Goal: Information Seeking & Learning: Learn about a topic

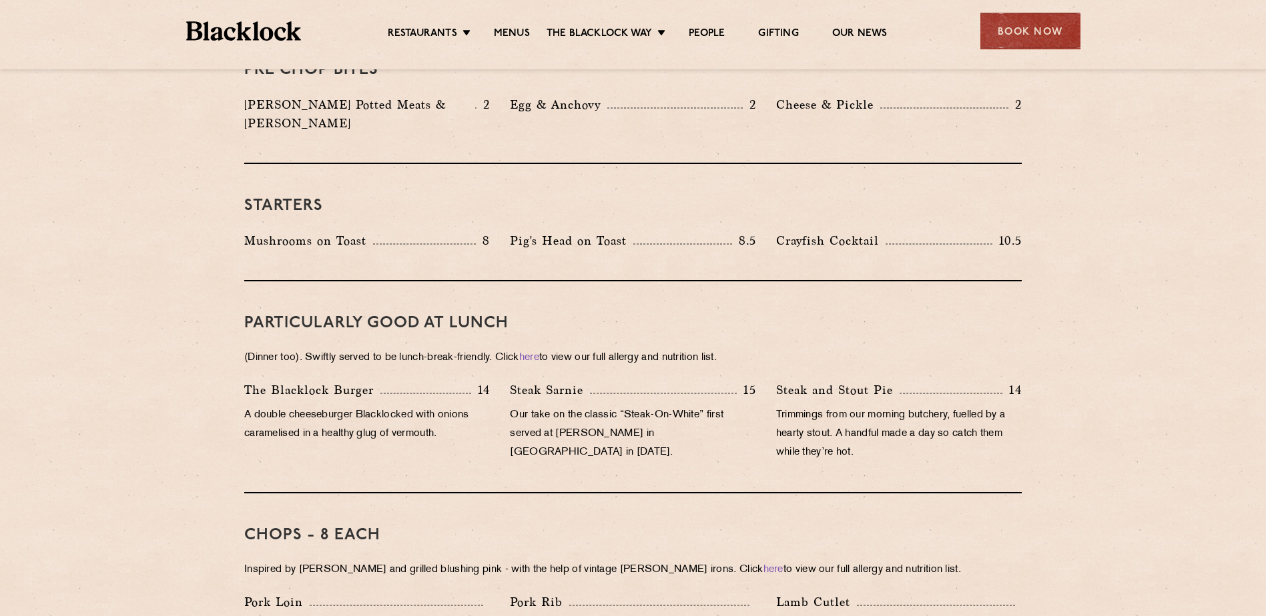
scroll to position [867, 0]
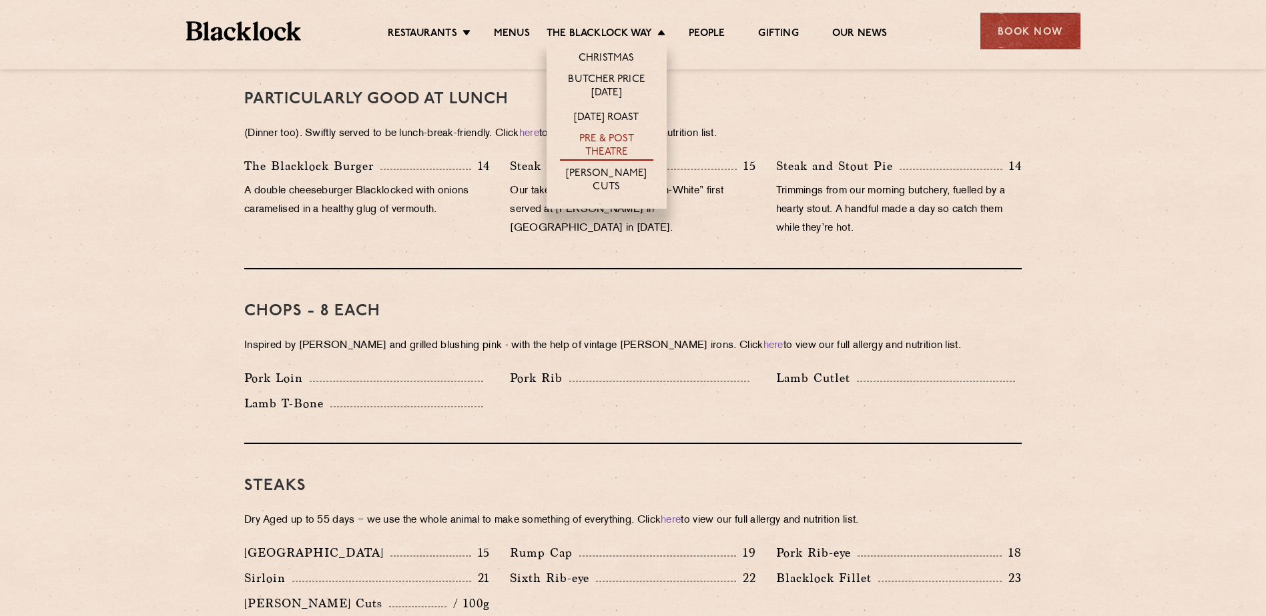
click at [620, 143] on link "Pre & Post Theatre" at bounding box center [606, 147] width 93 height 28
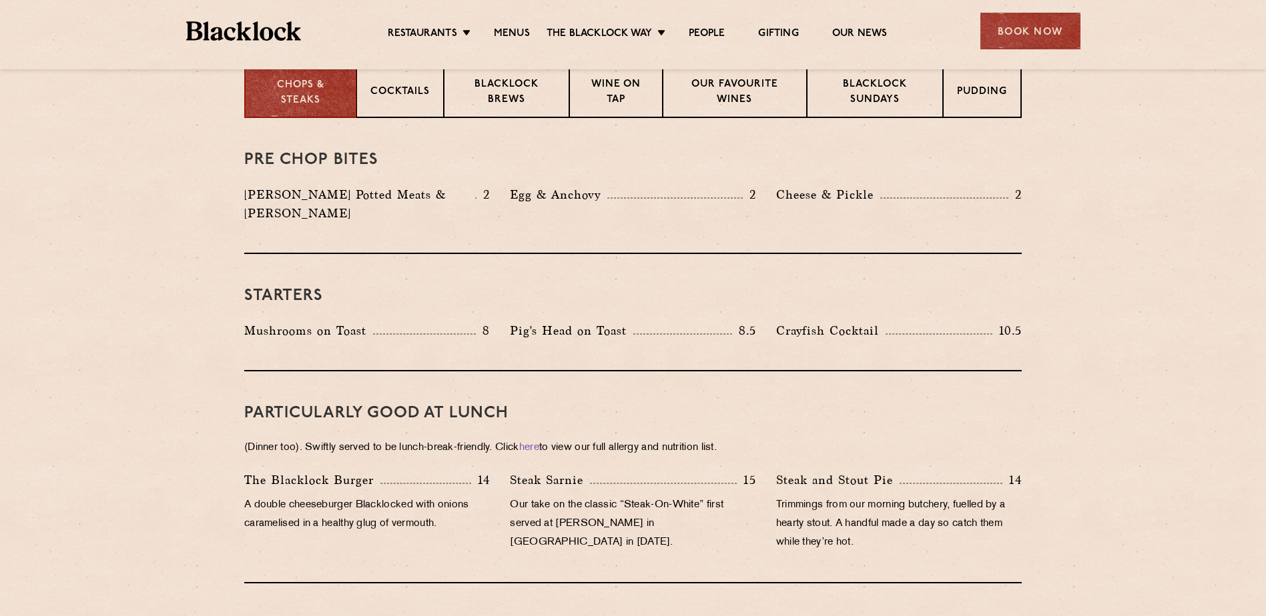
scroll to position [667, 0]
